Goal: Find specific page/section: Find specific page/section

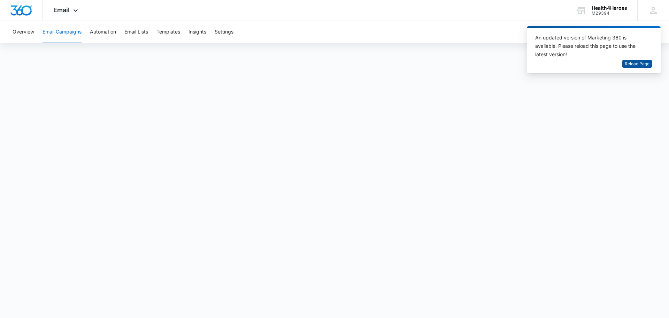
click at [637, 62] on span "Reload Page" at bounding box center [637, 64] width 25 height 7
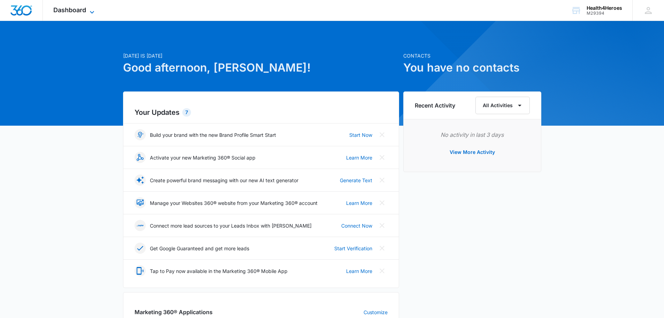
click at [83, 11] on span "Dashboard" at bounding box center [69, 9] width 33 height 7
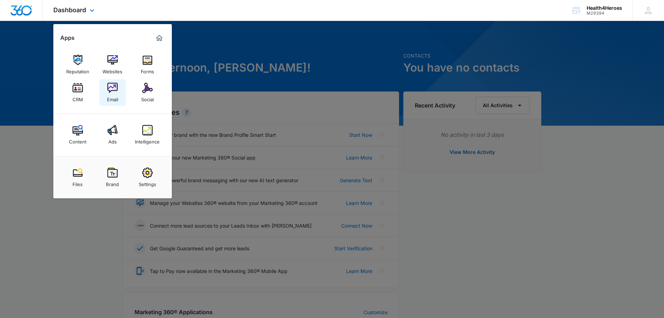
click at [116, 95] on div "Email" at bounding box center [112, 97] width 11 height 9
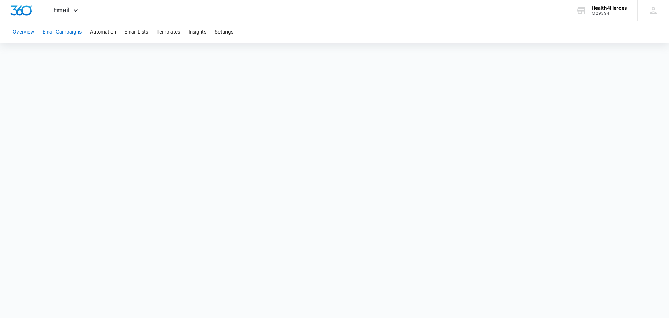
click at [22, 31] on button "Overview" at bounding box center [24, 32] width 22 height 22
click at [63, 30] on button "Email Campaigns" at bounding box center [62, 32] width 39 height 22
